Goal: Task Accomplishment & Management: Manage account settings

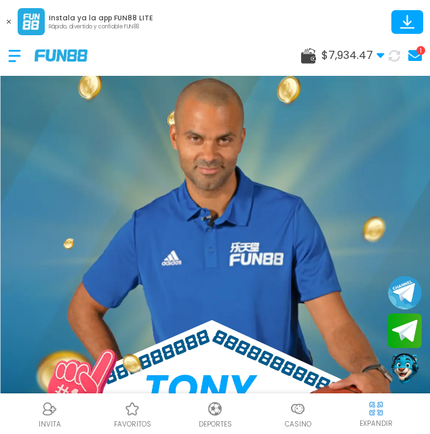
click at [6, 24] on button at bounding box center [9, 22] width 18 height 18
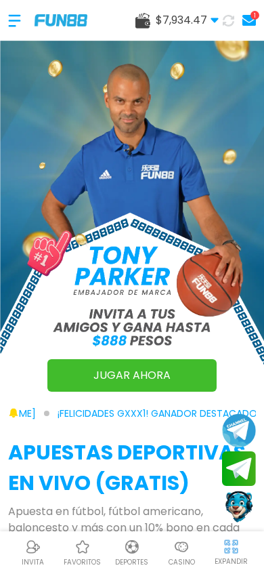
click at [216, 20] on use at bounding box center [214, 20] width 7 height 5
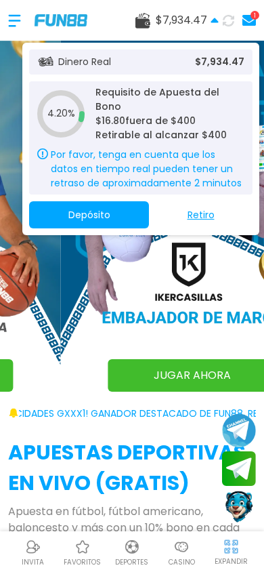
click at [216, 20] on use at bounding box center [214, 20] width 7 height 5
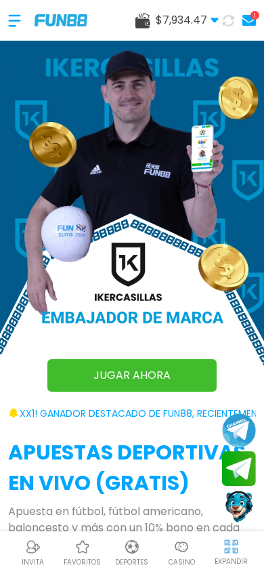
click at [16, 18] on div at bounding box center [21, 21] width 26 height 40
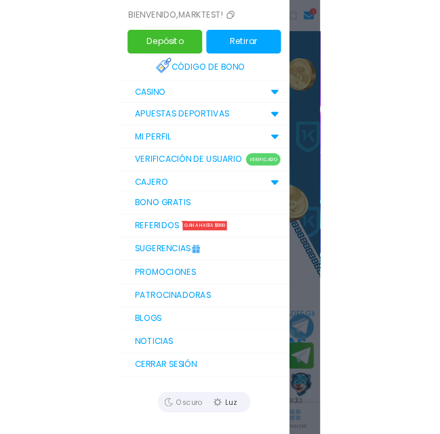
scroll to position [56, 0]
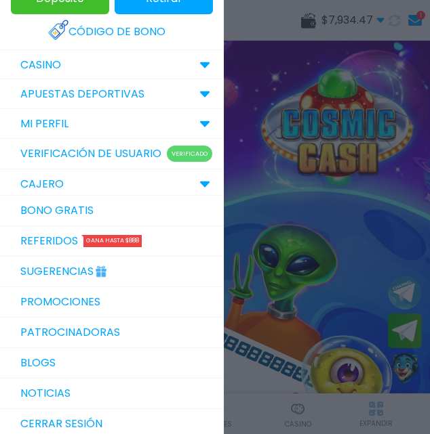
click at [200, 188] on use at bounding box center [204, 185] width 9 height 6
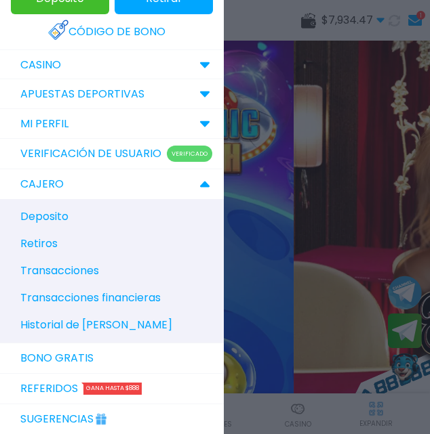
click at [87, 333] on span "Historial de [PERSON_NAME]" at bounding box center [96, 325] width 152 height 16
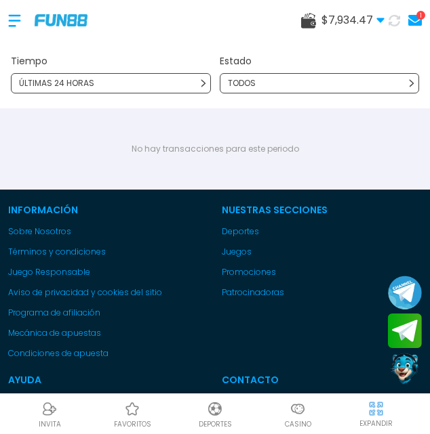
click at [179, 85] on div "ÚLTIMAS 24 HORAS" at bounding box center [111, 83] width 200 height 20
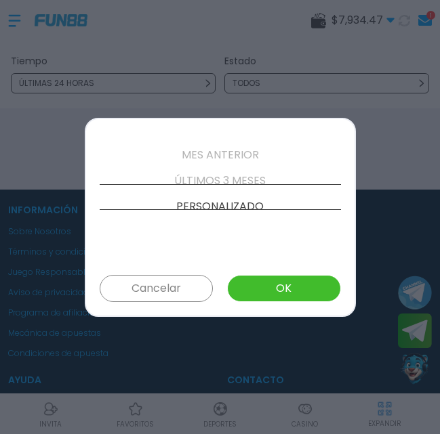
scroll to position [155, 0]
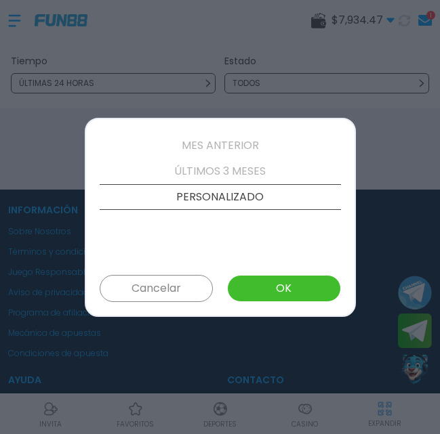
click at [215, 171] on p "ÚLTIMOS 3 MESES" at bounding box center [220, 172] width 241 height 26
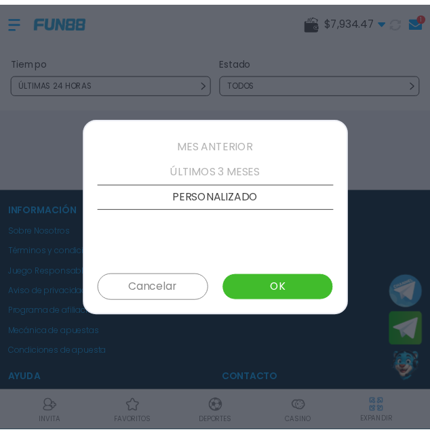
scroll to position [129, 0]
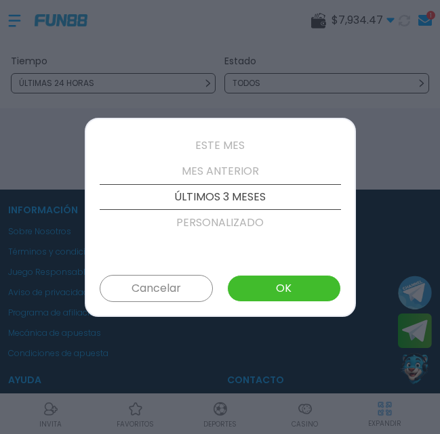
click at [265, 287] on button "OK" at bounding box center [283, 288] width 113 height 27
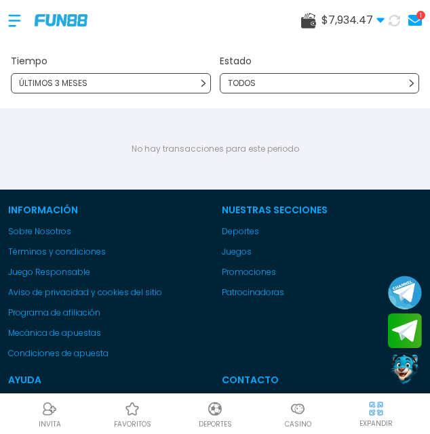
click at [11, 18] on div at bounding box center [21, 21] width 26 height 40
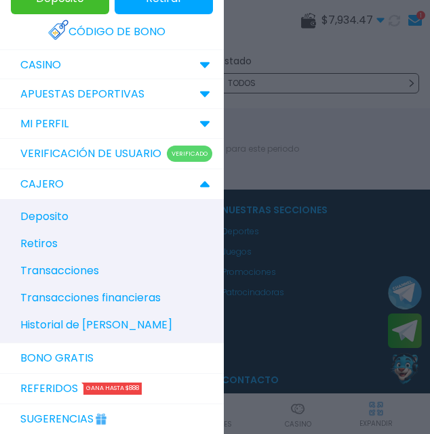
click at [190, 139] on link "Verificación de Usuario Verificado" at bounding box center [112, 154] width 224 height 31
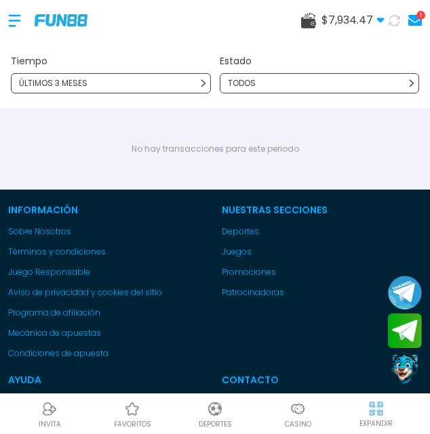
click at [15, 16] on div at bounding box center [21, 21] width 26 height 40
click at [15, 16] on div at bounding box center [215, 217] width 430 height 434
click at [15, 16] on div at bounding box center [21, 21] width 26 height 40
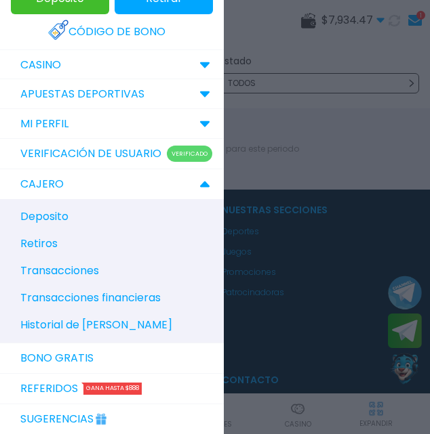
click at [14, 21] on div at bounding box center [215, 217] width 430 height 434
click at [14, 21] on div at bounding box center [21, 21] width 26 height 40
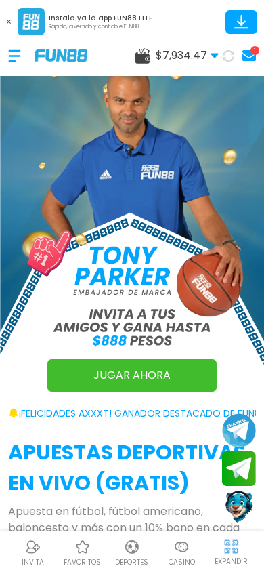
click at [14, 56] on div at bounding box center [21, 56] width 26 height 40
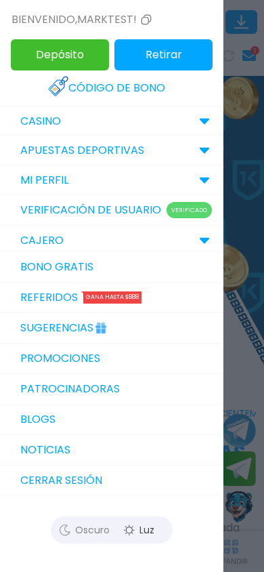
click at [200, 241] on icon at bounding box center [204, 240] width 11 height 7
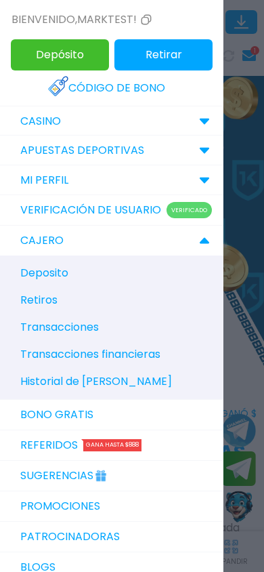
click at [58, 383] on span "Historial de [PERSON_NAME]" at bounding box center [96, 381] width 152 height 16
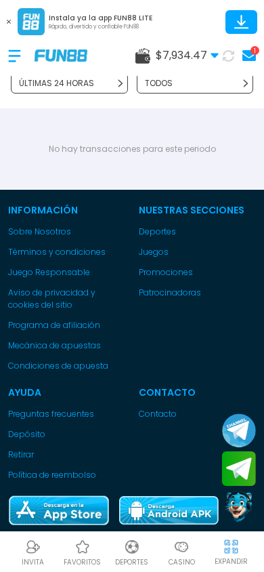
click at [214, 57] on use at bounding box center [214, 56] width 7 height 5
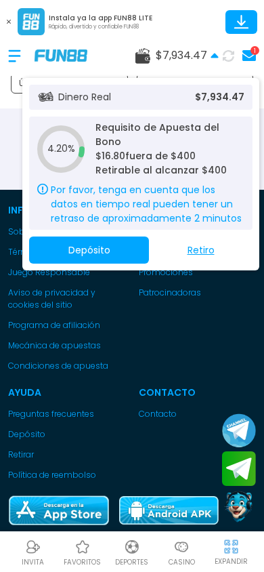
click at [214, 57] on use at bounding box center [214, 55] width 7 height 5
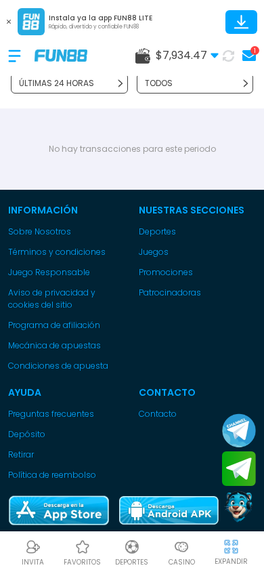
click at [9, 22] on use at bounding box center [9, 22] width 4 height 4
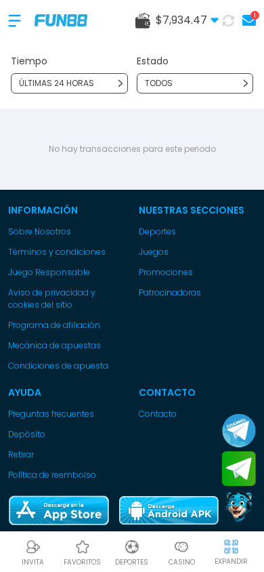
click at [8, 20] on div at bounding box center [21, 21] width 26 height 40
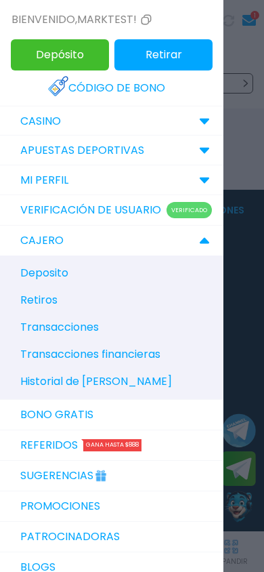
click at [246, 177] on div at bounding box center [132, 286] width 264 height 572
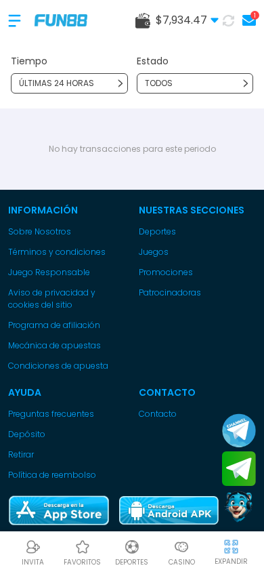
click at [120, 83] on icon at bounding box center [121, 83] width 8 height 8
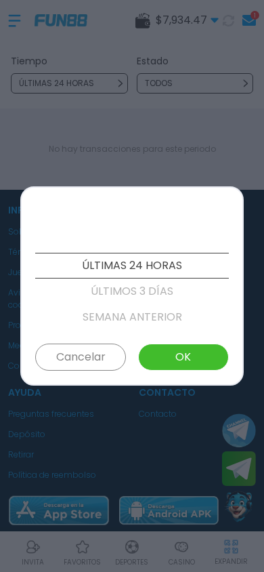
scroll to position [155, 0]
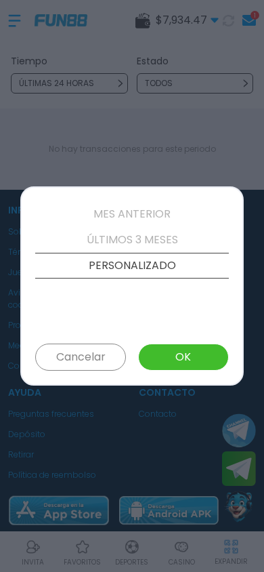
click at [131, 243] on p "ÚLTIMOS 3 MESES" at bounding box center [132, 240] width 194 height 26
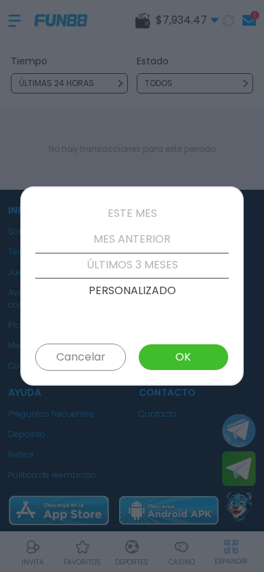
scroll to position [129, 0]
click at [184, 352] on button "OK" at bounding box center [183, 357] width 91 height 27
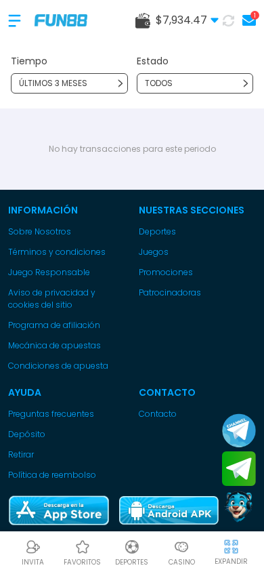
click at [192, 84] on div "TODOS" at bounding box center [195, 83] width 117 height 20
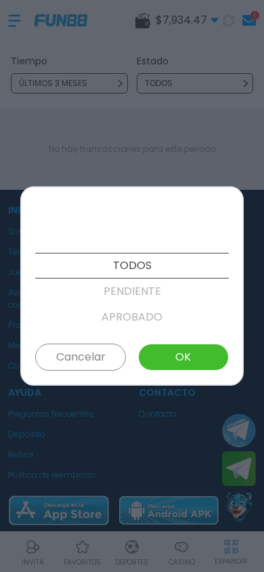
click at [192, 84] on div at bounding box center [132, 286] width 264 height 572
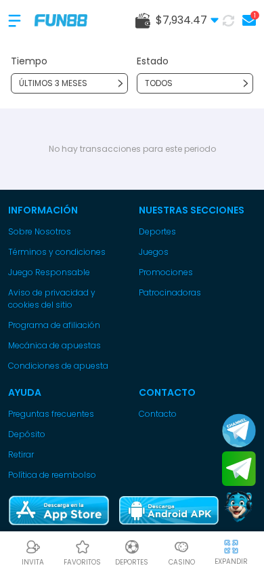
click at [17, 20] on div at bounding box center [21, 21] width 26 height 40
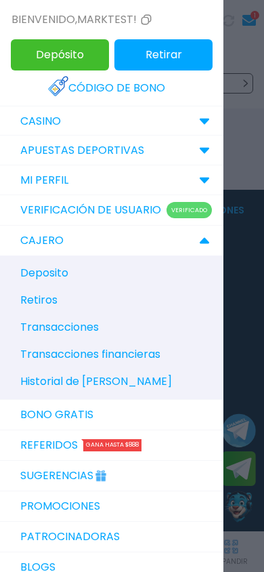
click at [17, 20] on div at bounding box center [132, 286] width 264 height 572
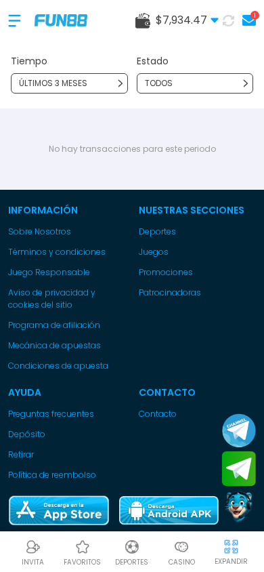
click at [97, 87] on div "ÚLTIMOS 3 MESES" at bounding box center [69, 83] width 117 height 20
click at [124, 81] on icon at bounding box center [121, 83] width 8 height 8
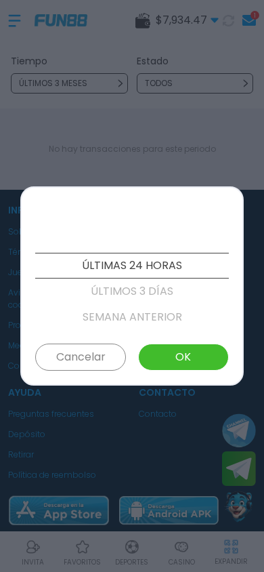
click at [217, 14] on div at bounding box center [132, 286] width 264 height 572
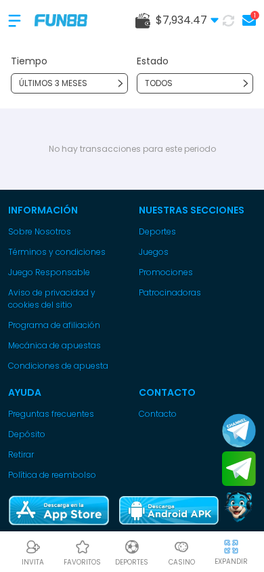
click at [217, 19] on use at bounding box center [214, 20] width 7 height 5
